Goal: Information Seeking & Learning: Compare options

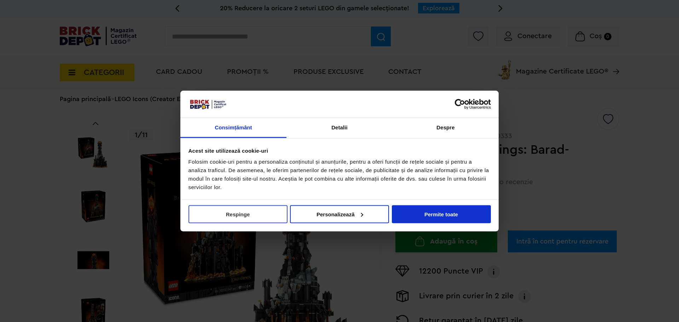
click at [275, 221] on button "Respinge" at bounding box center [238, 214] width 99 height 18
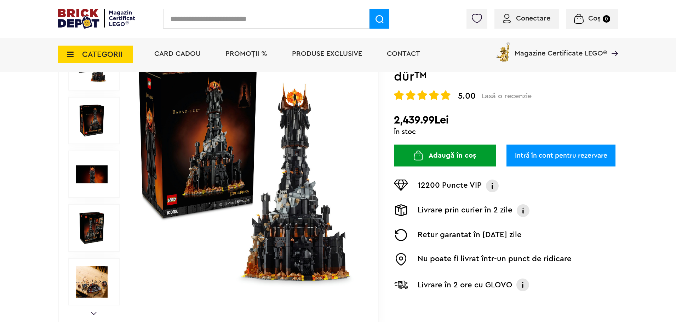
scroll to position [106, 0]
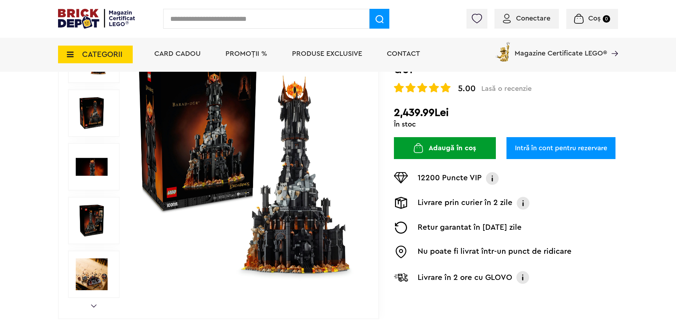
click at [87, 211] on img at bounding box center [92, 221] width 32 height 32
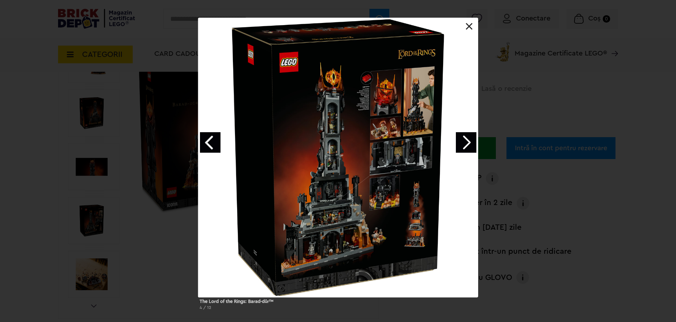
click at [472, 27] on link at bounding box center [469, 26] width 7 height 7
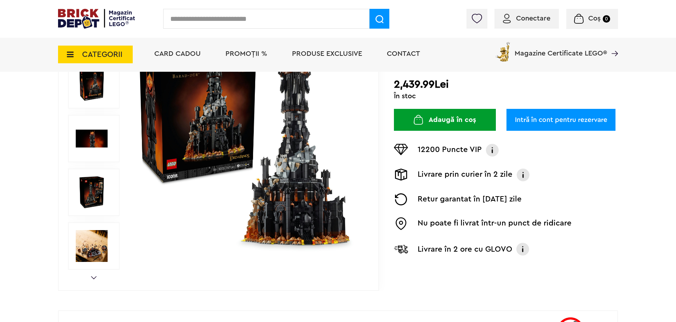
scroll to position [42, 0]
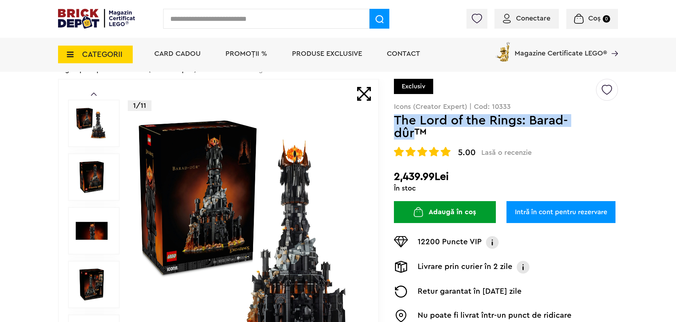
drag, startPoint x: 414, startPoint y: 138, endPoint x: 395, endPoint y: 121, distance: 25.5
click at [395, 121] on h1 "The Lord of the Rings: Barad-dûr™" at bounding box center [494, 126] width 201 height 25
copy h1 "The Lord of the Rings: Barad-dûr"
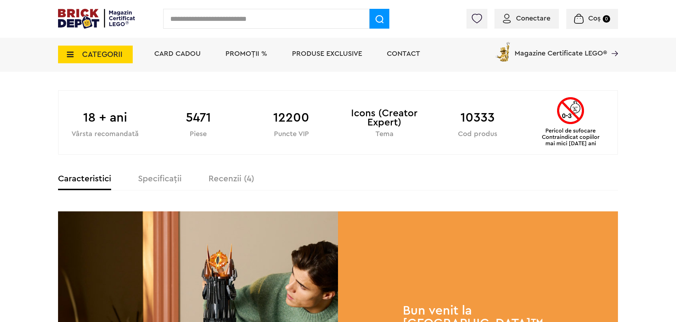
scroll to position [361, 0]
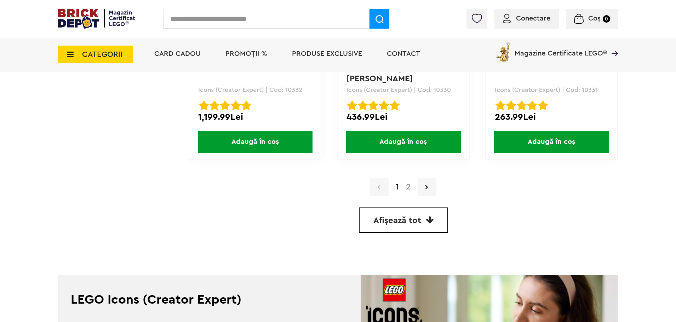
scroll to position [2070, 0]
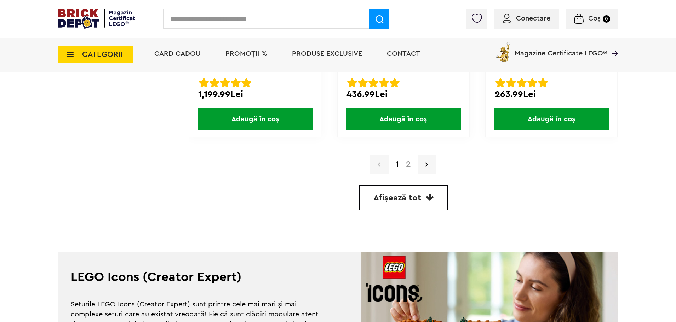
click at [369, 198] on link "Afișează tot" at bounding box center [403, 197] width 89 height 25
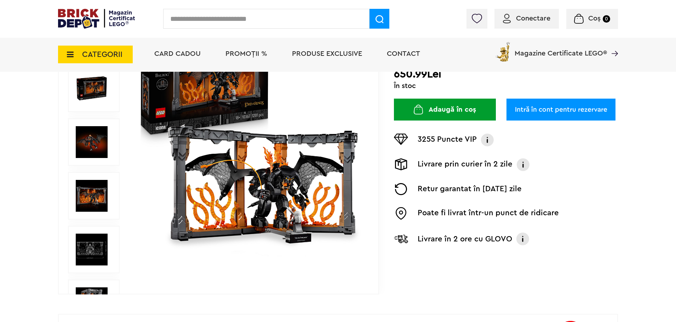
scroll to position [142, 0]
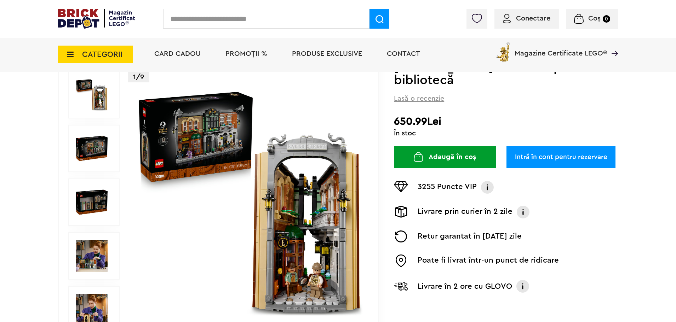
scroll to position [106, 0]
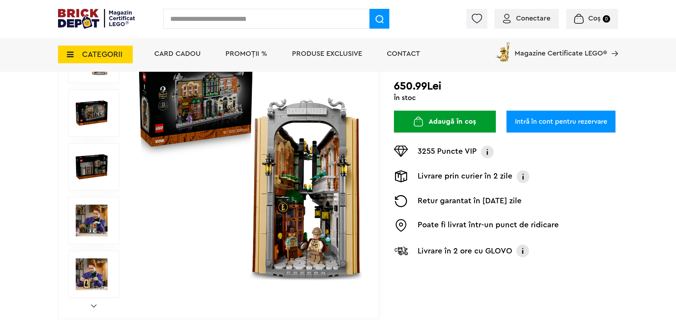
click at [88, 205] on link at bounding box center [92, 208] width 32 height 7
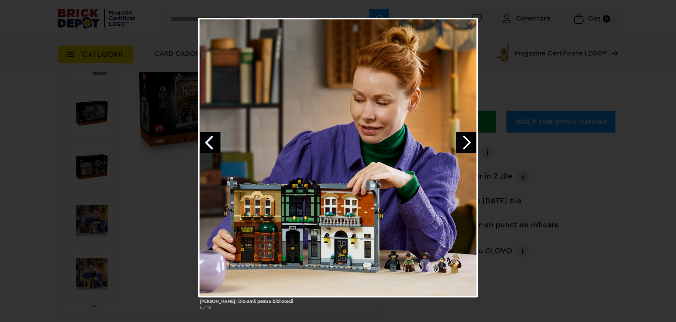
click at [473, 23] on div at bounding box center [338, 158] width 280 height 280
click at [93, 166] on div "Sherlock Holmes: Dioramă pentru bibliotecă 4 / 10" at bounding box center [338, 167] width 676 height 298
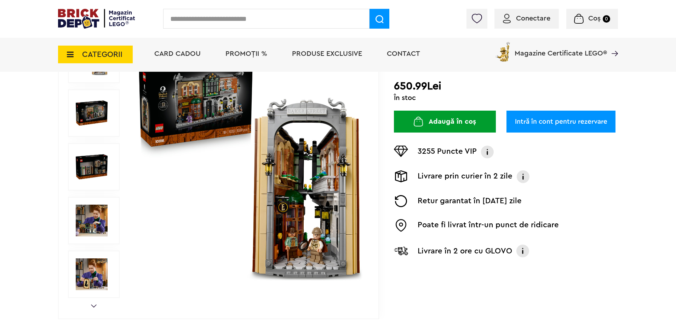
click at [94, 173] on img at bounding box center [92, 167] width 32 height 32
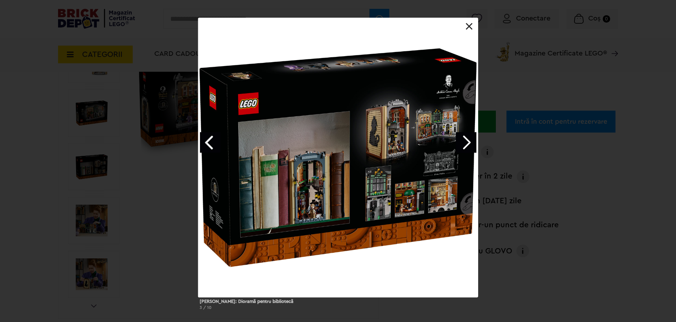
click at [471, 25] on link at bounding box center [469, 26] width 7 height 7
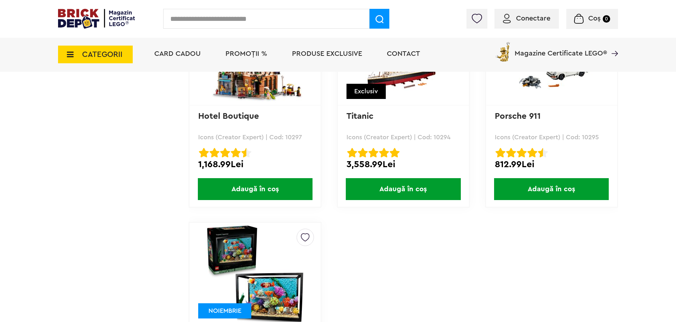
scroll to position [3385, 0]
